Goal: Information Seeking & Learning: Learn about a topic

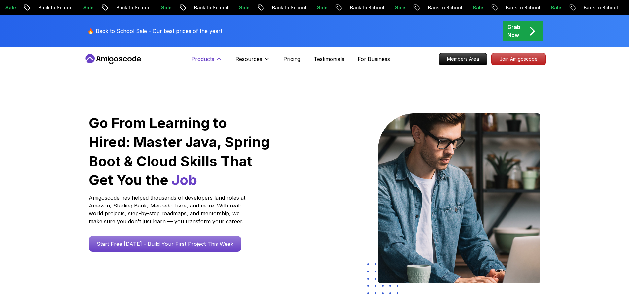
click at [201, 62] on p "Products" at bounding box center [202, 59] width 23 height 8
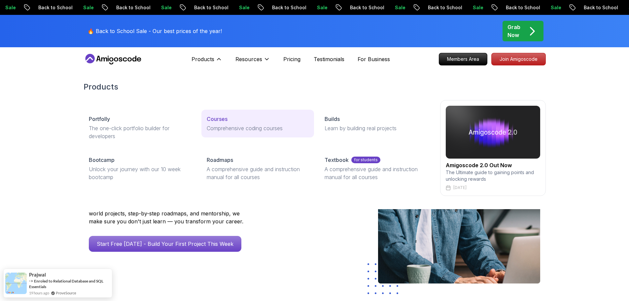
click at [222, 131] on p "Comprehensive coding courses" at bounding box center [258, 128] width 102 height 8
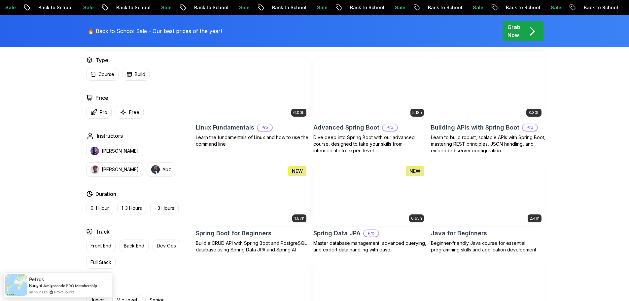
scroll to position [802, 0]
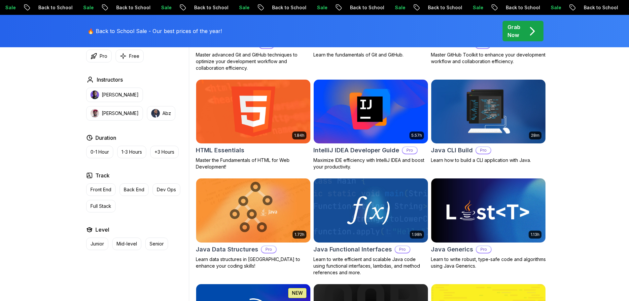
drag, startPoint x: 408, startPoint y: 95, endPoint x: 425, endPoint y: 82, distance: 21.4
click at [372, 153] on h2 "IntelliJ IDEA Developer Guide" at bounding box center [356, 150] width 86 height 9
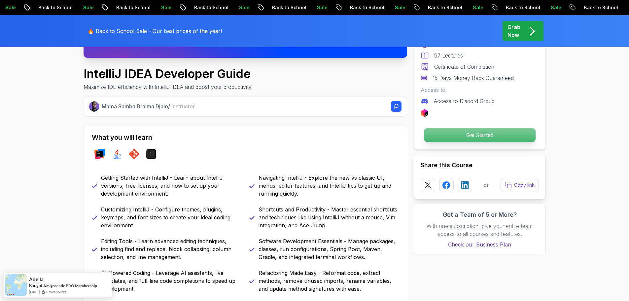
scroll to position [231, 0]
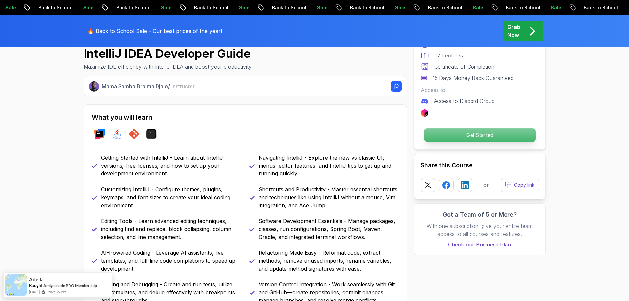
click at [486, 130] on p "Get Started" at bounding box center [479, 135] width 112 height 14
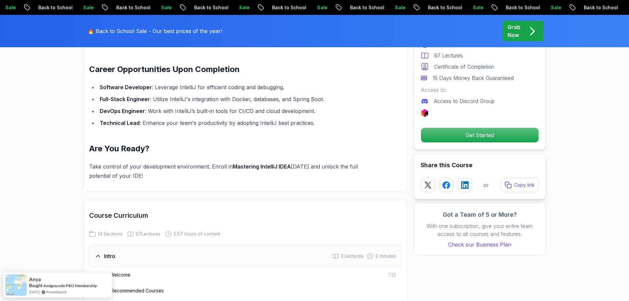
scroll to position [754, 0]
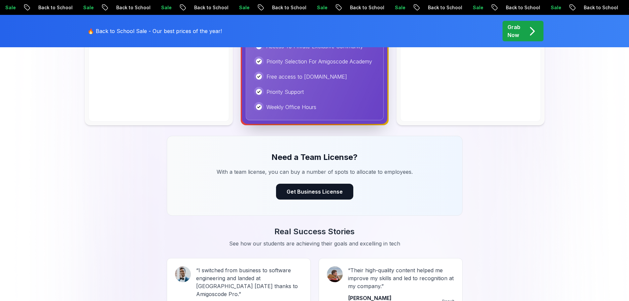
scroll to position [561, 0]
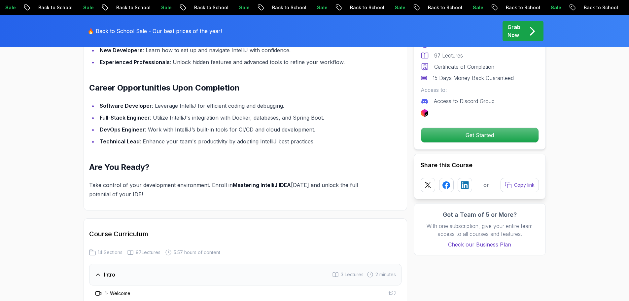
scroll to position [754, 0]
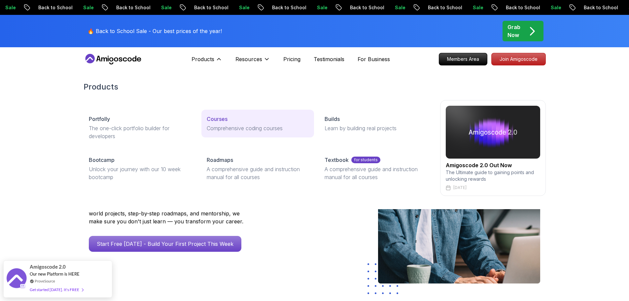
click at [233, 118] on div "Courses" at bounding box center [258, 119] width 102 height 8
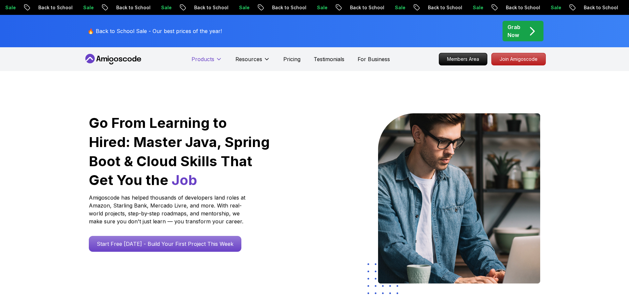
click at [210, 62] on p "Products" at bounding box center [202, 59] width 23 height 8
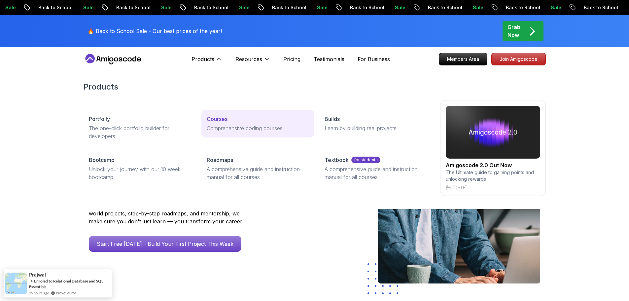
click at [225, 123] on link "Courses Comprehensive coding courses" at bounding box center [257, 124] width 113 height 28
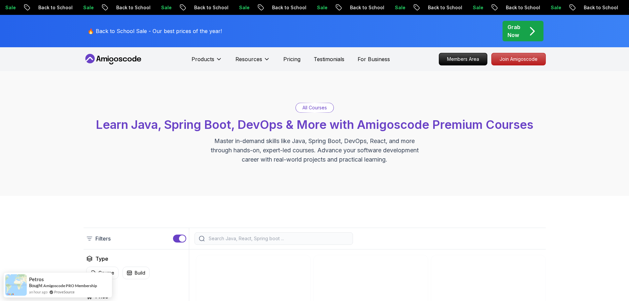
scroll to position [802, 0]
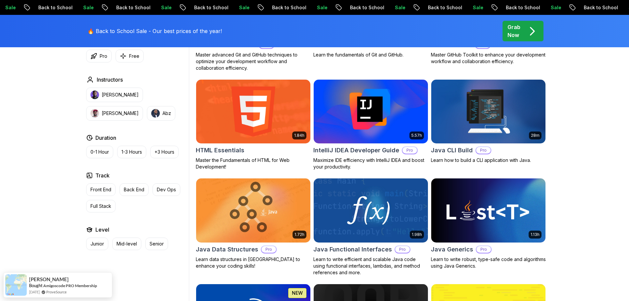
click at [372, 134] on img at bounding box center [371, 111] width 120 height 67
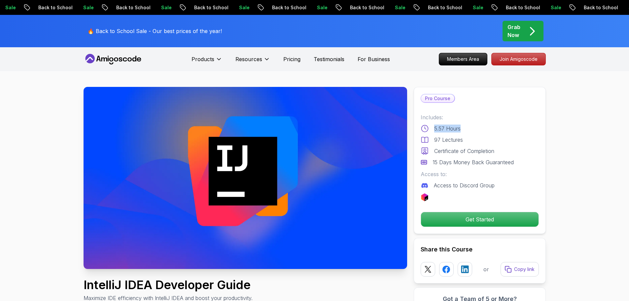
drag, startPoint x: 435, startPoint y: 130, endPoint x: 461, endPoint y: 130, distance: 25.7
click at [461, 130] on div "5.57 Hours" at bounding box center [479, 128] width 118 height 8
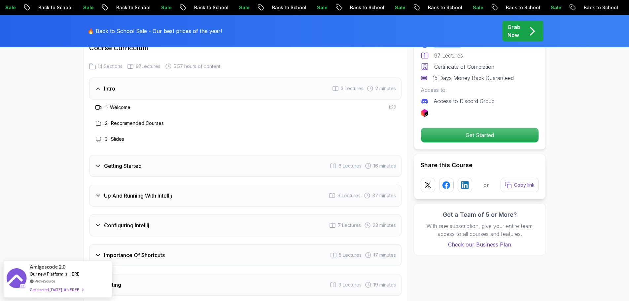
scroll to position [1056, 0]
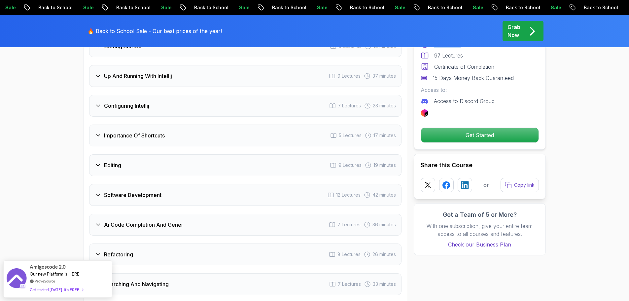
click at [193, 96] on div "Configuring Intellij 7 Lectures 23 minutes" at bounding box center [245, 106] width 312 height 22
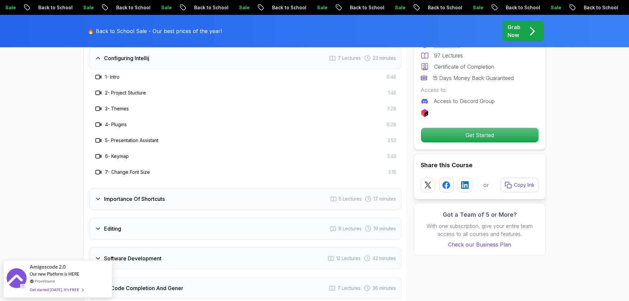
click at [155, 195] on h3 "Importance Of Shortcuts" at bounding box center [134, 199] width 61 height 8
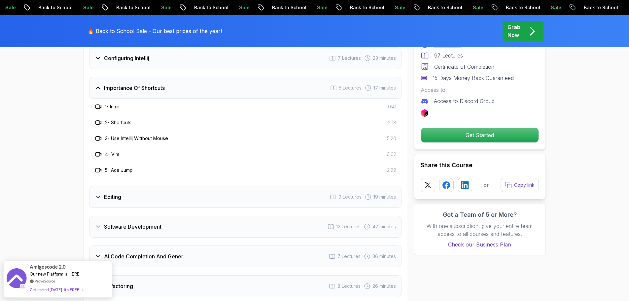
click at [169, 194] on div "Editing 9 Lectures 19 minutes" at bounding box center [245, 197] width 312 height 22
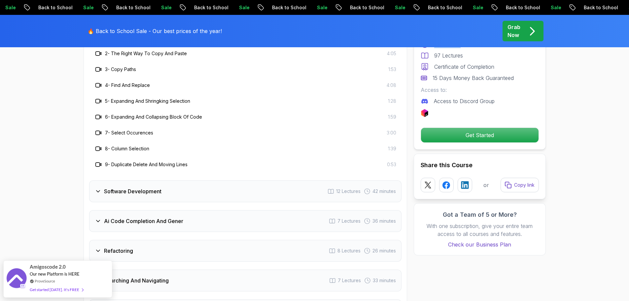
scroll to position [1155, 0]
click at [165, 184] on div "Software Development 12 Lectures 42 minutes" at bounding box center [245, 191] width 312 height 22
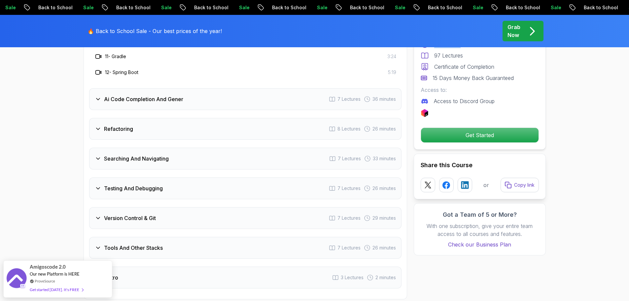
scroll to position [1386, 0]
